Goal: Use online tool/utility: Use online tool/utility

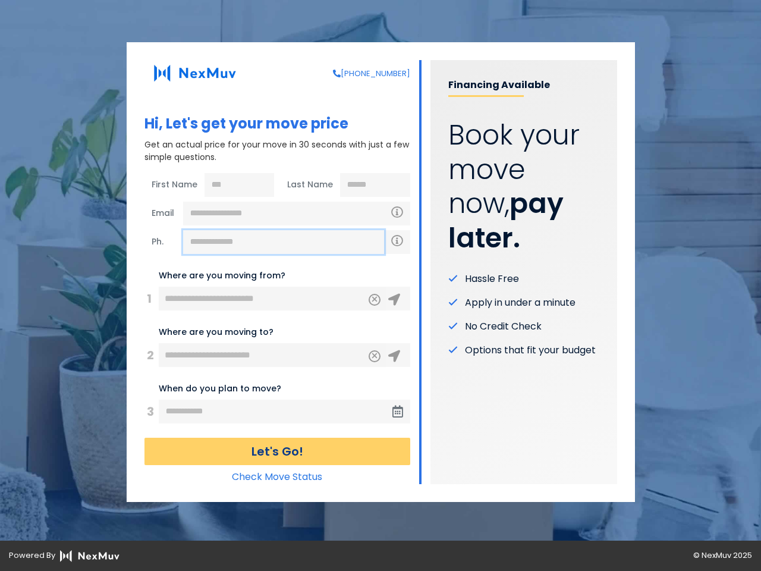
click at [284, 242] on input "text" at bounding box center [283, 242] width 201 height 24
click at [375, 300] on icon "Clear" at bounding box center [374, 298] width 7 height 11
click at [394, 300] on icon at bounding box center [394, 300] width 12 height 12
click at [375, 356] on icon "Clear" at bounding box center [374, 354] width 7 height 11
click at [394, 356] on icon at bounding box center [394, 356] width 12 height 12
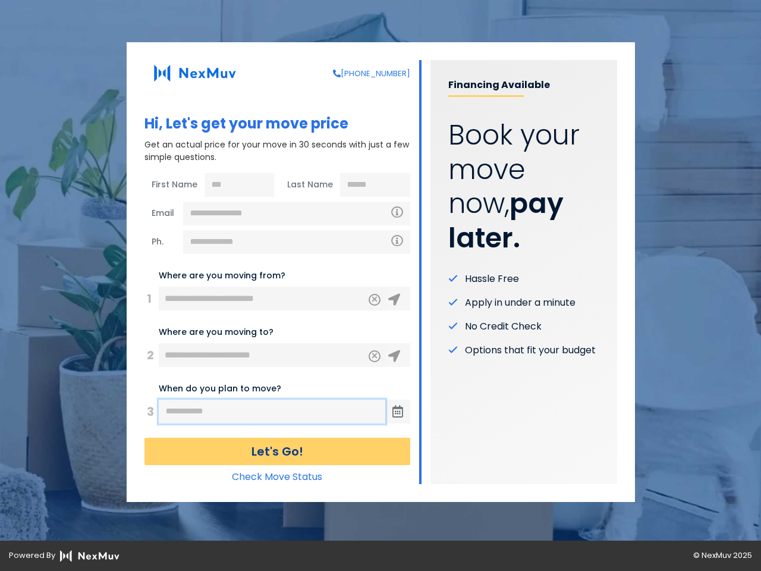
click at [272, 412] on input "text" at bounding box center [272, 412] width 227 height 24
click at [398, 412] on span at bounding box center [397, 412] width 25 height 24
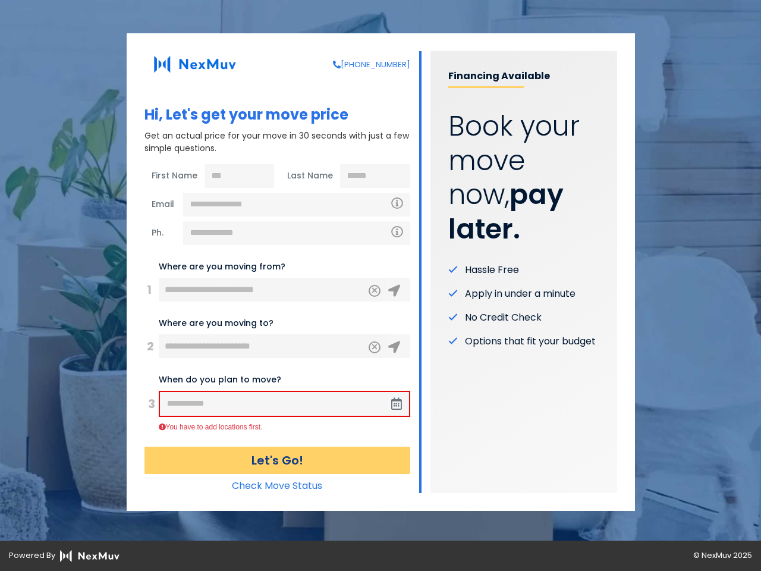
click at [277, 452] on button "Let's Go!" at bounding box center [278, 460] width 266 height 27
